Goal: Navigation & Orientation: Find specific page/section

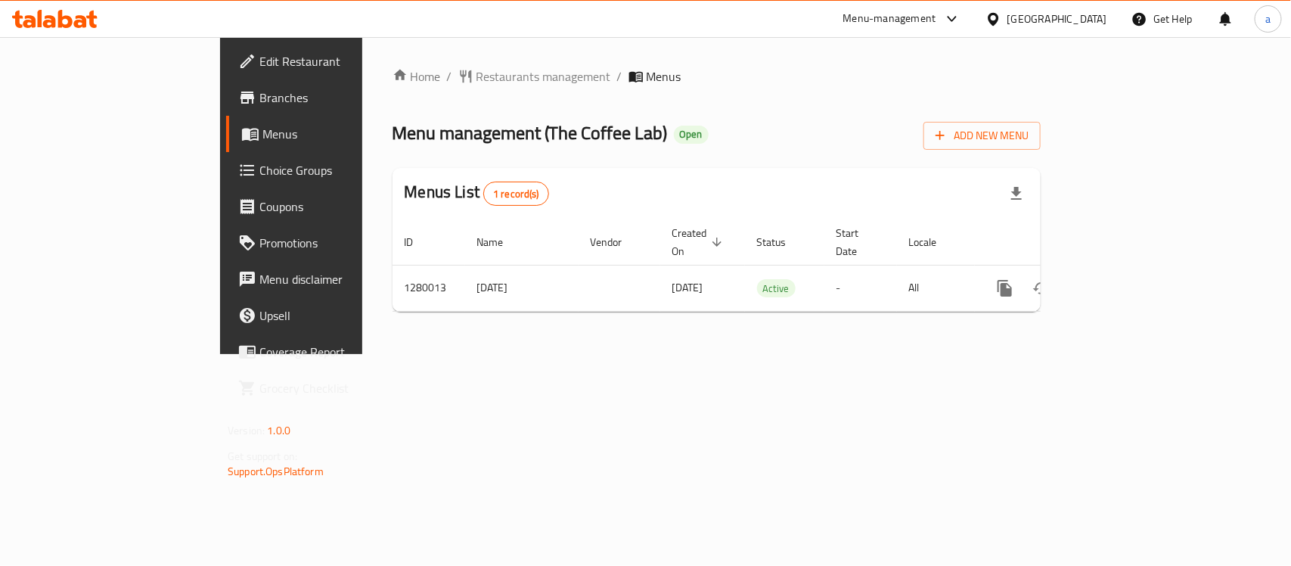
click at [403, 55] on div "Home / Restaurants management / Menus Menu management ( The Coffee Lab ) Open A…" at bounding box center [716, 195] width 709 height 317
click at [477, 70] on span "Restaurants management" at bounding box center [544, 76] width 135 height 18
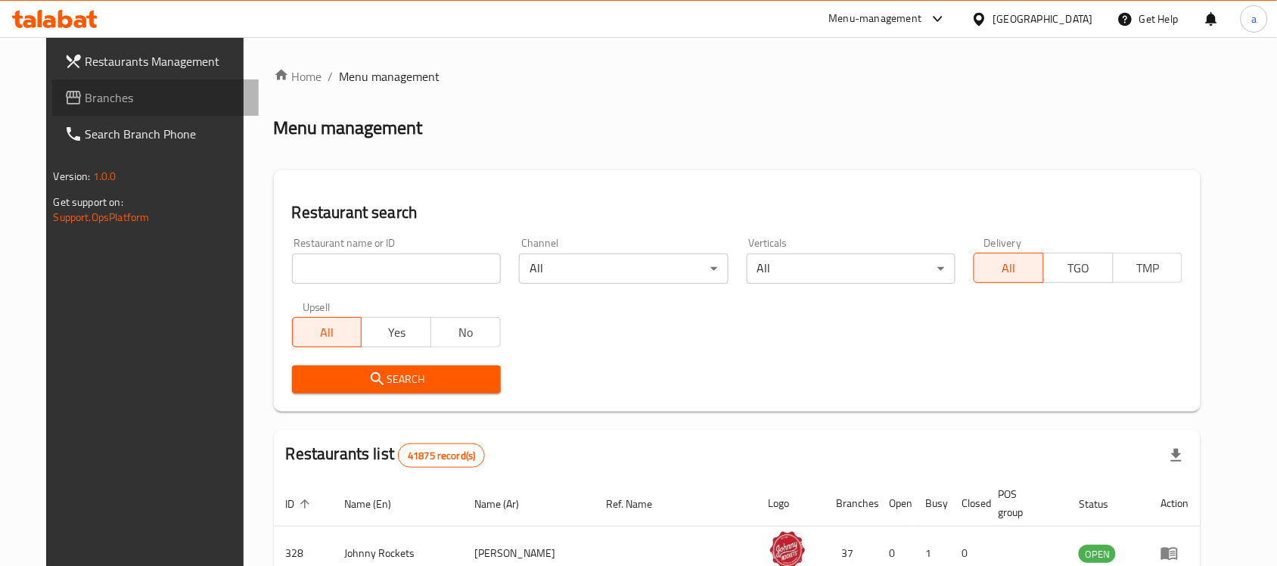
click at [101, 93] on span "Branches" at bounding box center [166, 97] width 162 height 18
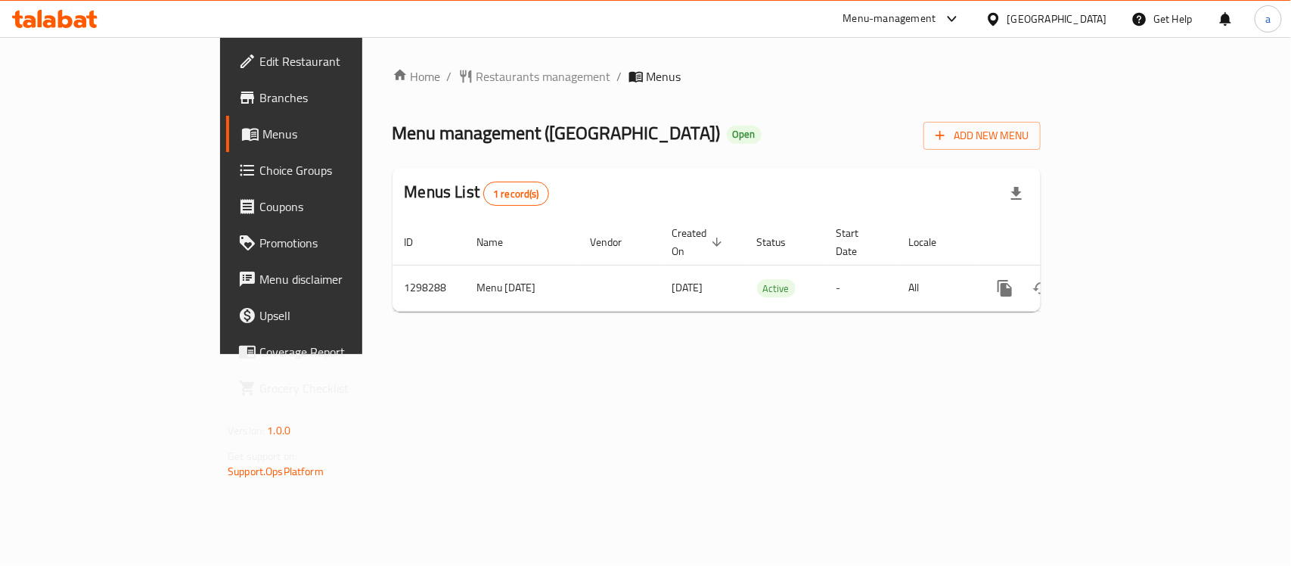
click at [412, 140] on span "Menu management ( Elva )" at bounding box center [557, 133] width 328 height 34
copy span "Elva"
click at [477, 70] on span "Restaurants management" at bounding box center [544, 76] width 135 height 18
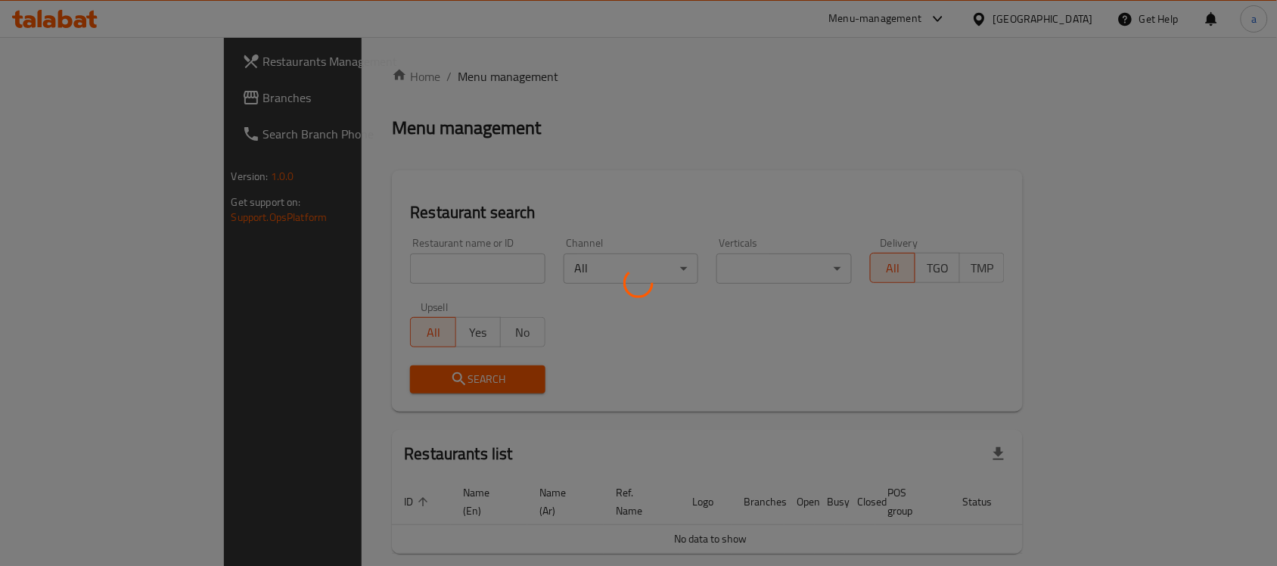
click at [93, 96] on div at bounding box center [638, 283] width 1277 height 566
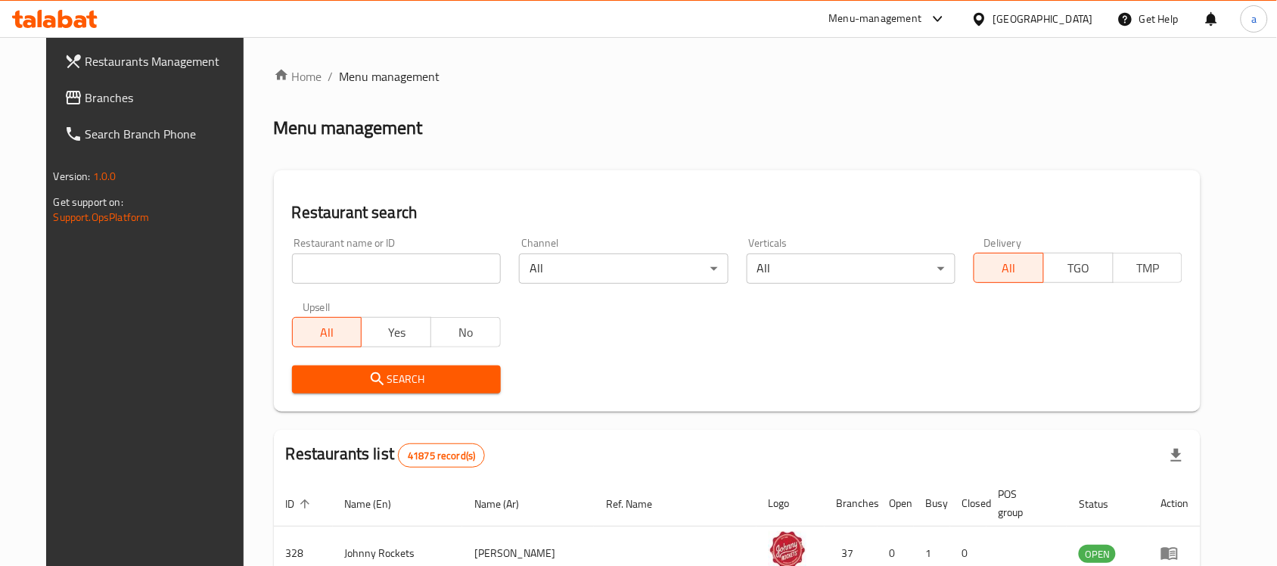
click at [93, 96] on div at bounding box center [638, 283] width 1277 height 566
click at [85, 96] on span "Branches" at bounding box center [166, 97] width 162 height 18
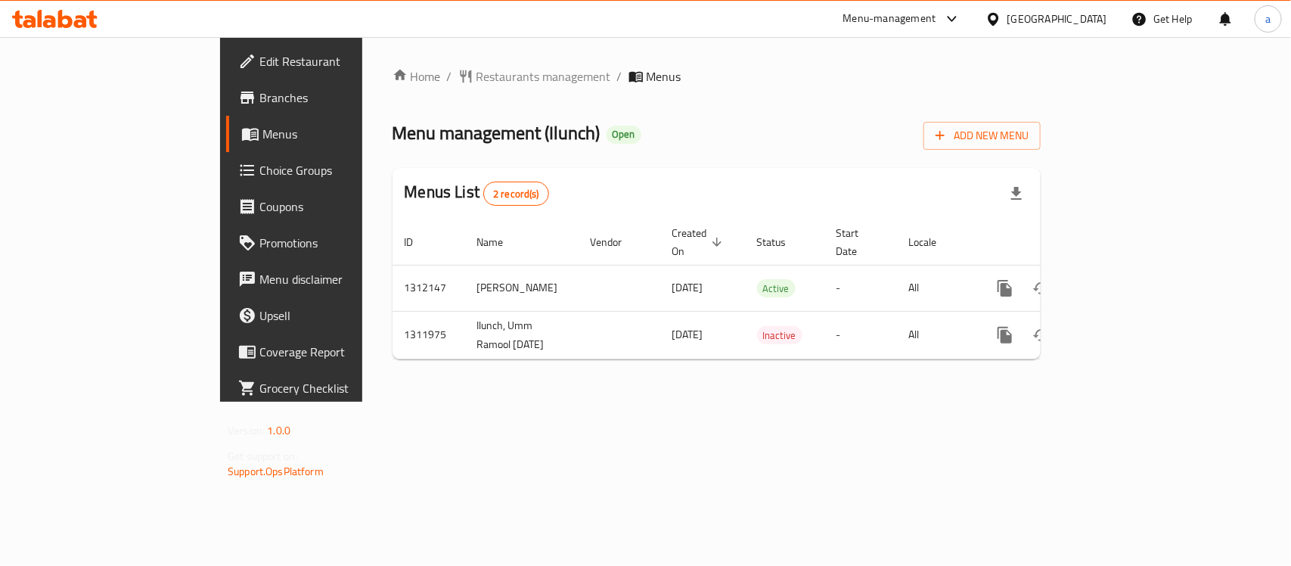
click at [564, 402] on div "Home / Restaurants management / Menus Menu management ( Ilunch ) Open Add New M…" at bounding box center [716, 219] width 709 height 365
click at [477, 76] on span "Restaurants management" at bounding box center [544, 76] width 135 height 18
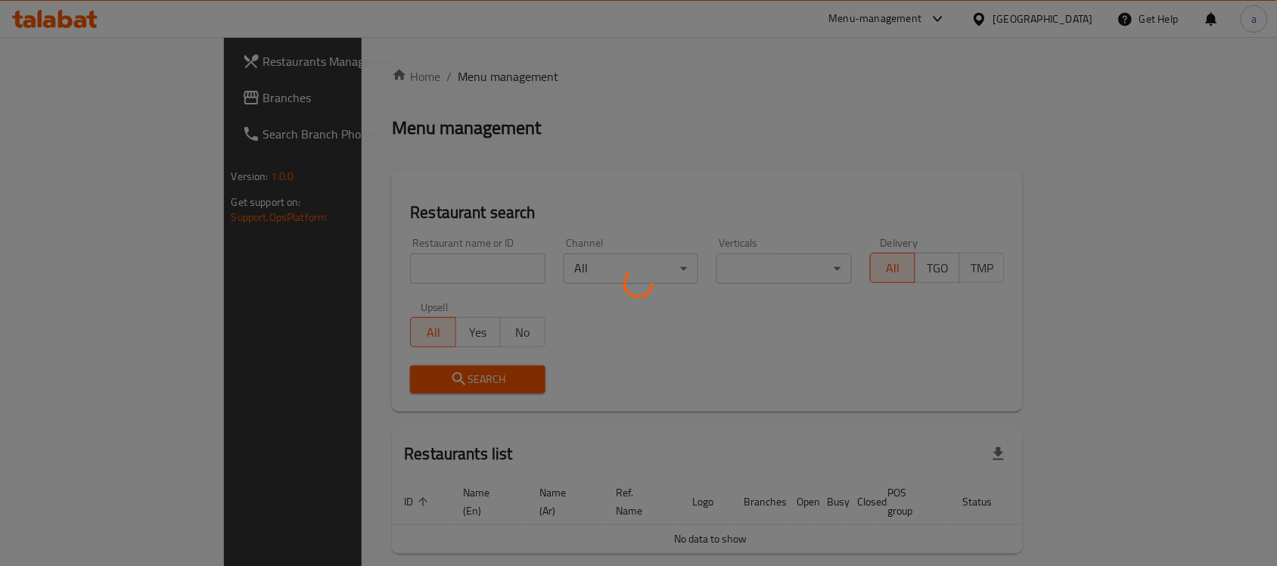
click at [68, 101] on div at bounding box center [638, 283] width 1277 height 566
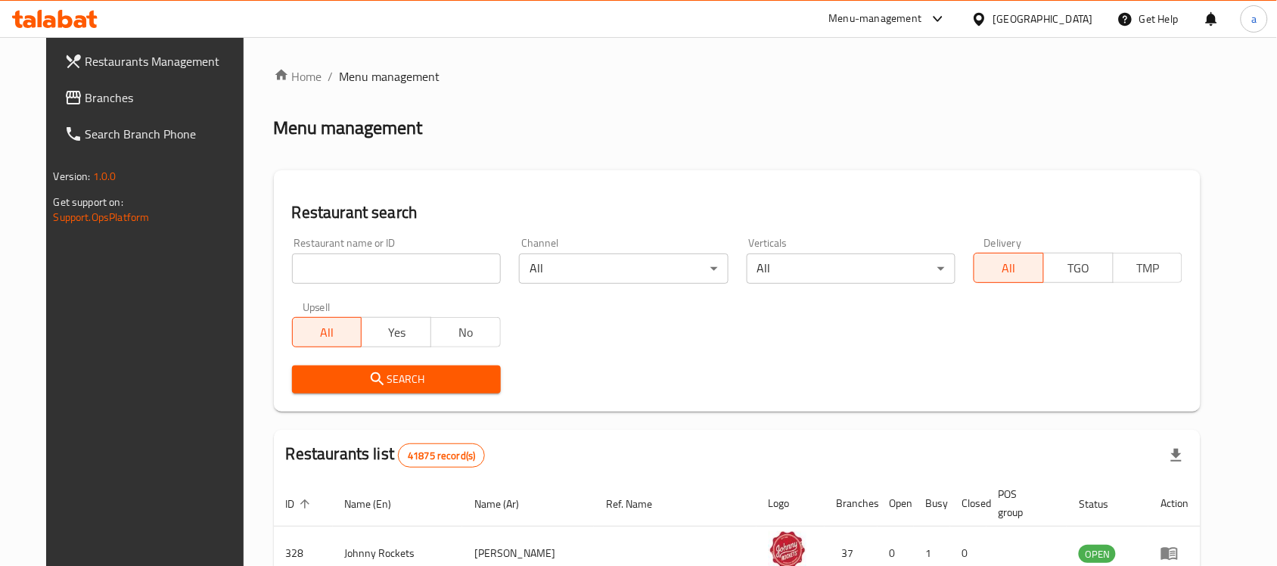
click at [85, 101] on span "Branches" at bounding box center [166, 97] width 162 height 18
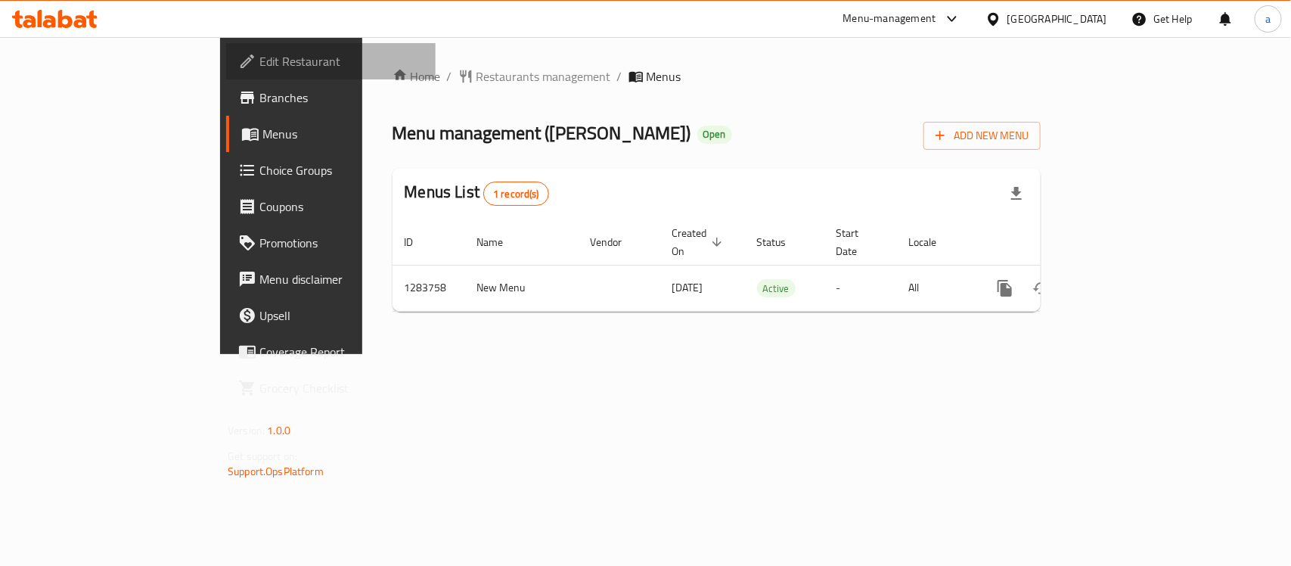
click at [259, 66] on span "Edit Restaurant" at bounding box center [341, 61] width 164 height 18
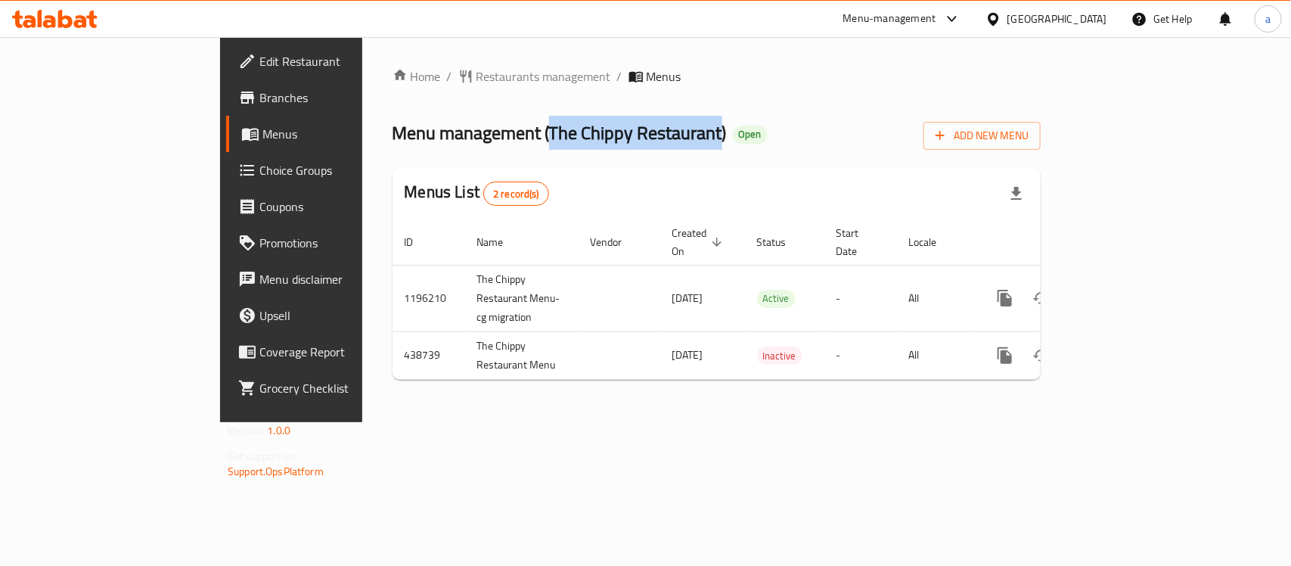
drag, startPoint x: 405, startPoint y: 126, endPoint x: 576, endPoint y: 135, distance: 171.1
click at [576, 135] on span "Menu management ( The Chippy Restaurant )" at bounding box center [560, 133] width 334 height 34
copy span "The Chippy Restaurant"
click at [477, 76] on span "Restaurants management" at bounding box center [544, 76] width 135 height 18
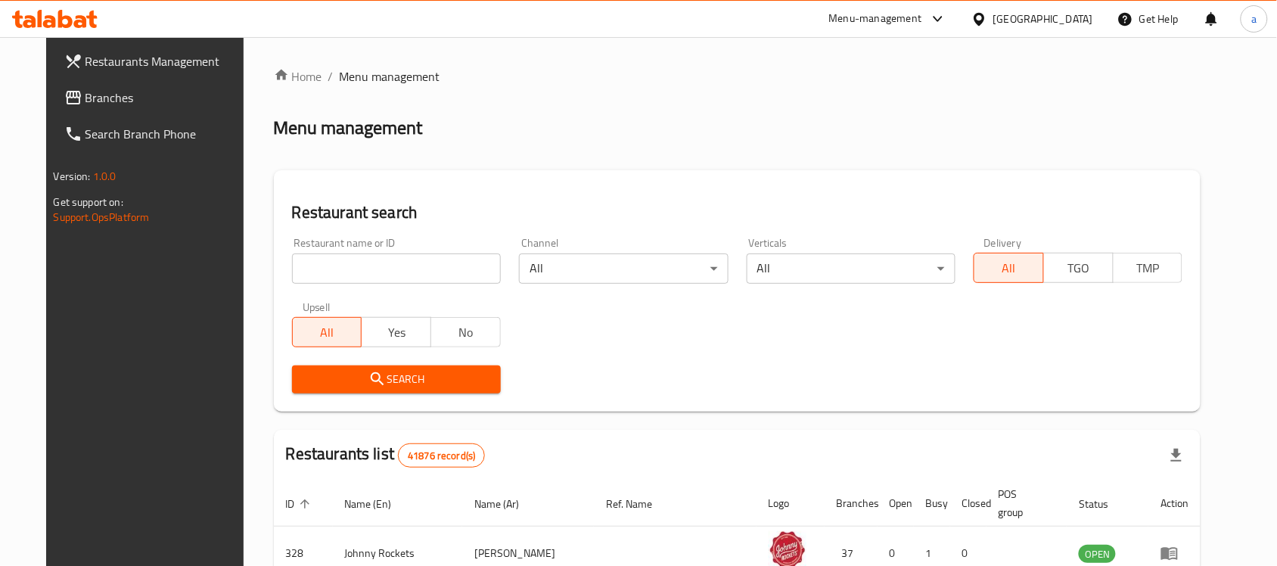
click at [97, 107] on link "Branches" at bounding box center [155, 97] width 207 height 36
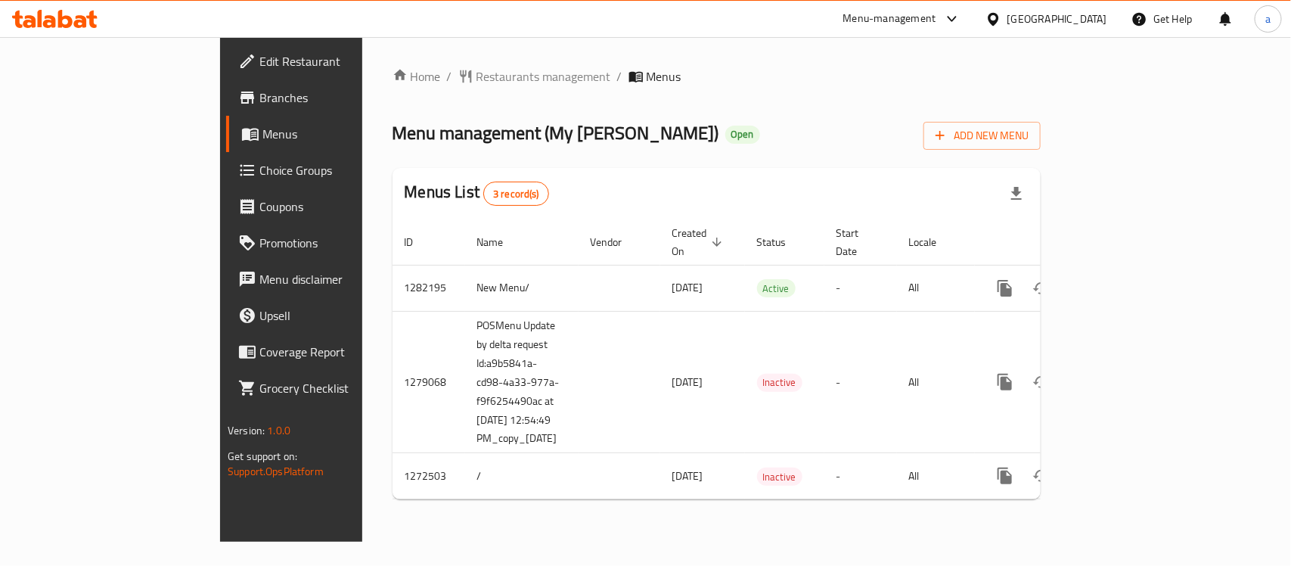
click at [259, 101] on span "Branches" at bounding box center [341, 97] width 164 height 18
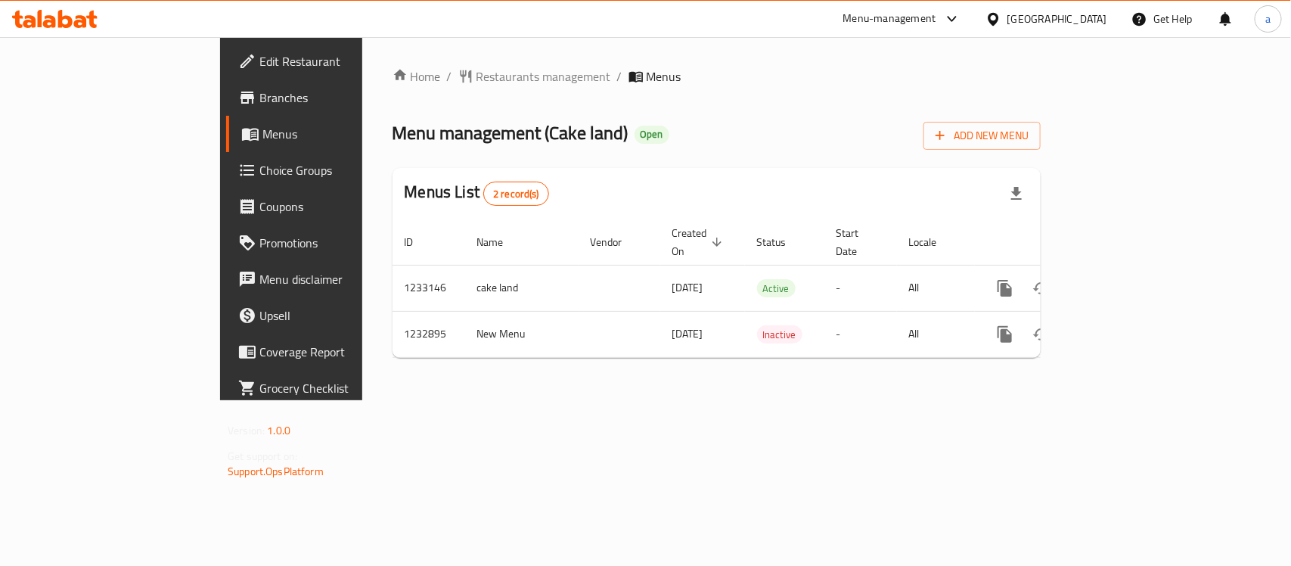
click at [259, 58] on span "Edit Restaurant" at bounding box center [341, 61] width 164 height 18
